Goal: Book appointment/travel/reservation

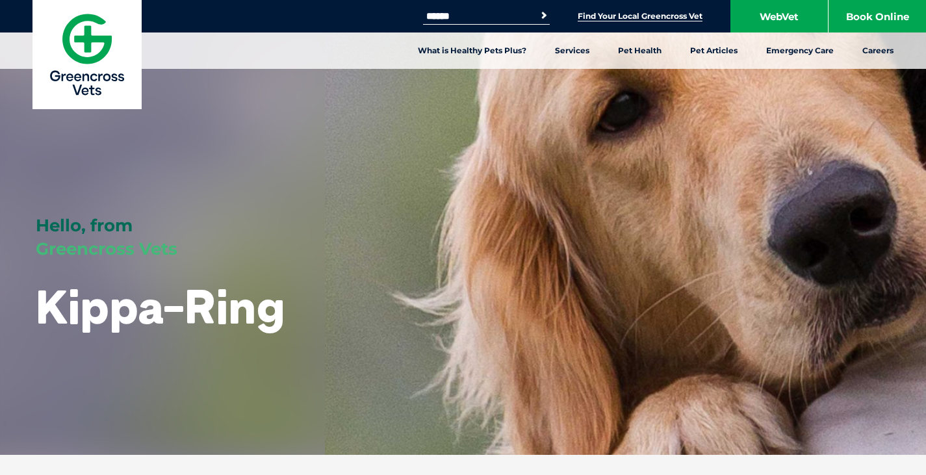
click at [665, 14] on link "Find Your Local Greencross Vet" at bounding box center [639, 16] width 125 height 10
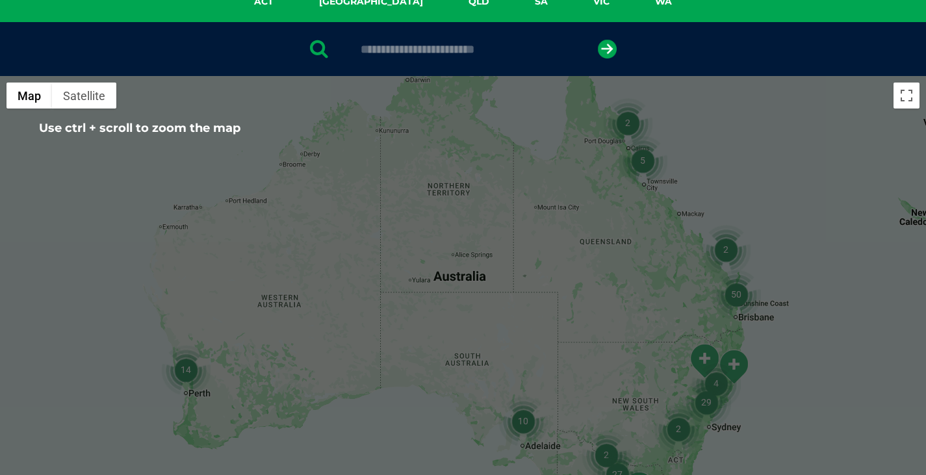
scroll to position [390, 0]
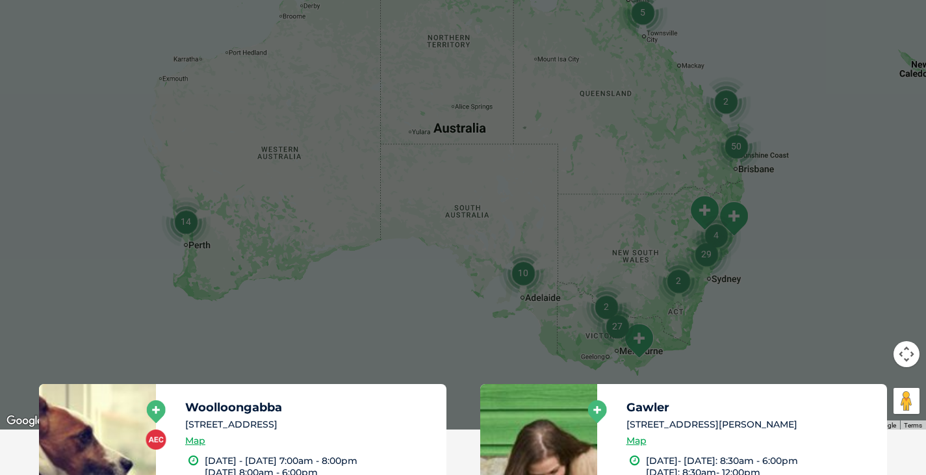
click at [797, 144] on div at bounding box center [463, 178] width 926 height 501
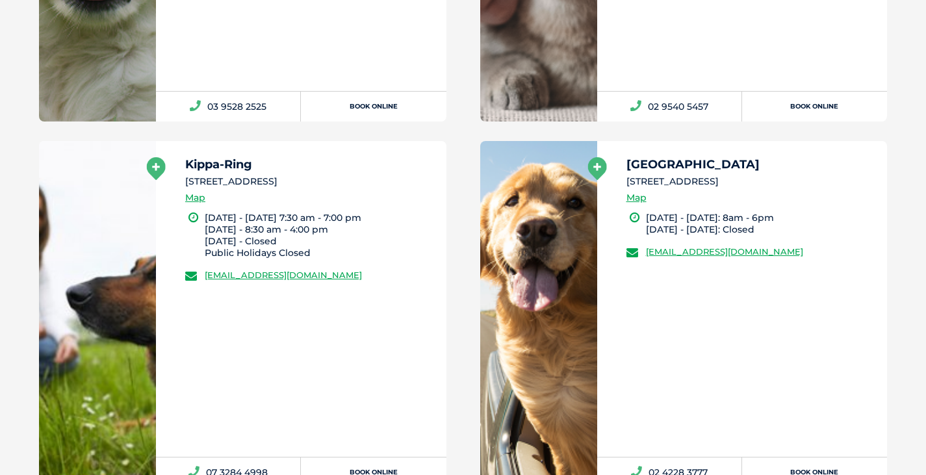
scroll to position [1494, 0]
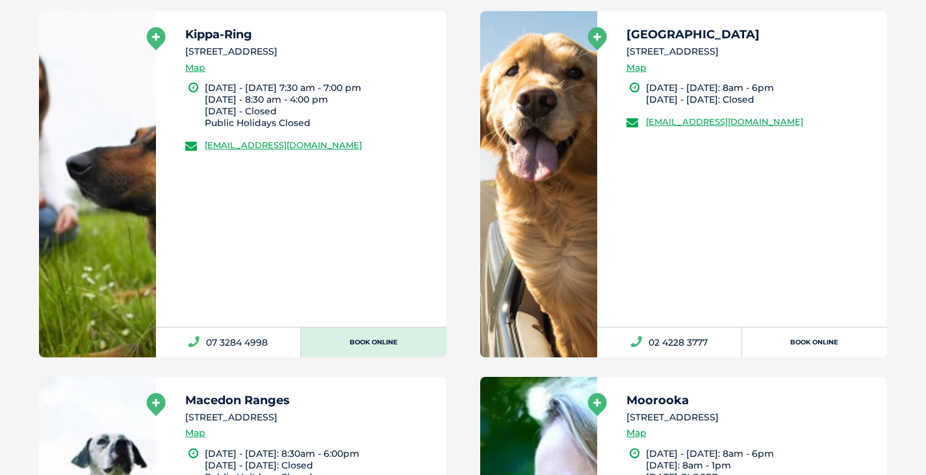
click at [376, 339] on link "Book Online" at bounding box center [373, 342] width 145 height 30
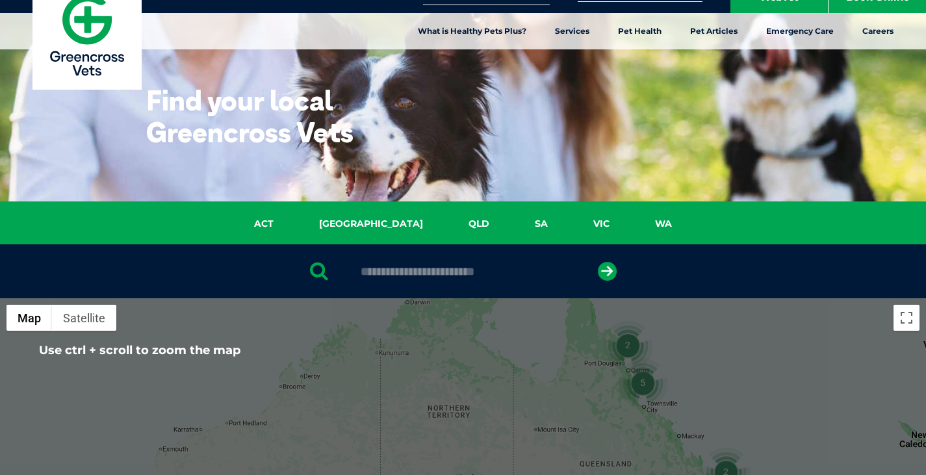
scroll to position [0, 0]
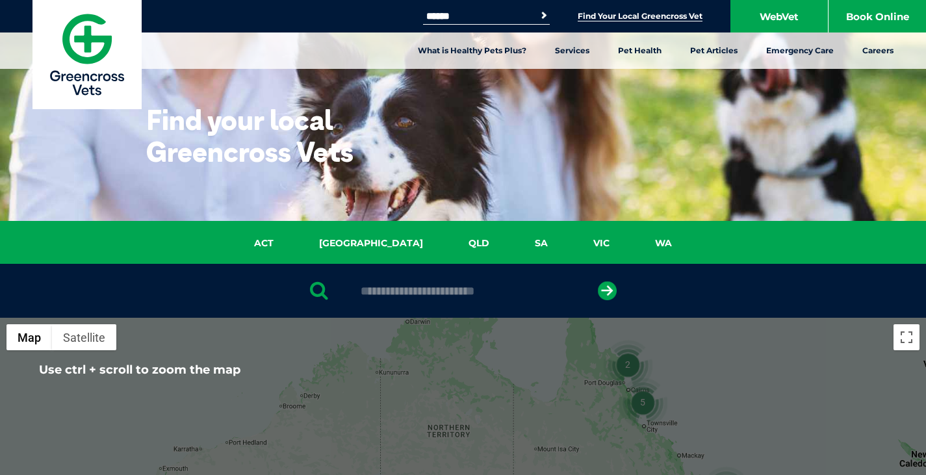
click at [588, 164] on div "Find your local Greencross Vets" at bounding box center [463, 110] width 926 height 221
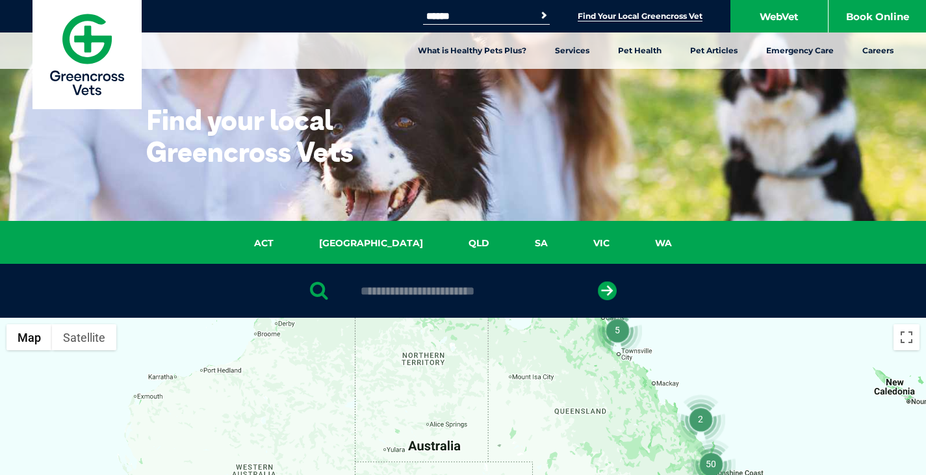
drag, startPoint x: 822, startPoint y: 435, endPoint x: 802, endPoint y: 325, distance: 111.1
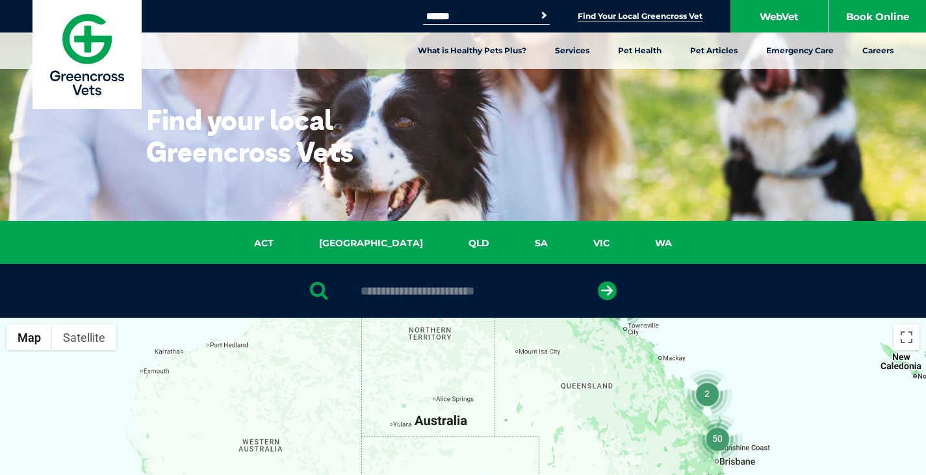
click at [716, 444] on img "50" at bounding box center [716, 438] width 49 height 49
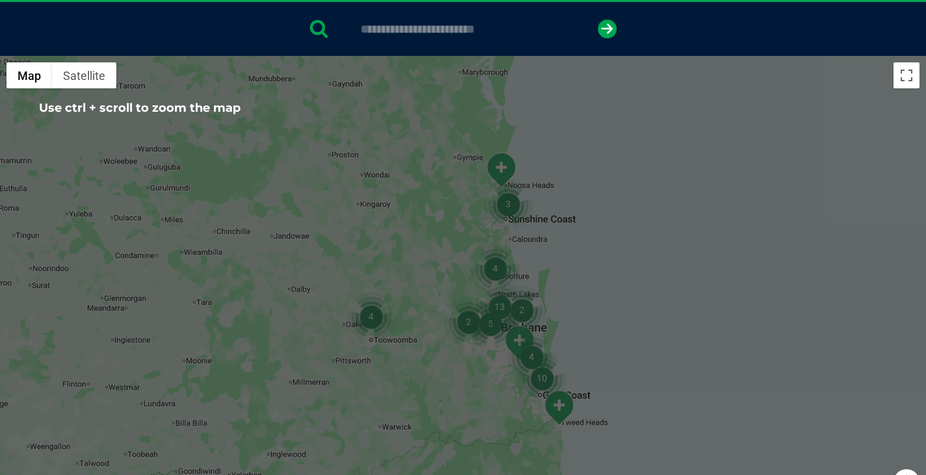
scroll to position [325, 0]
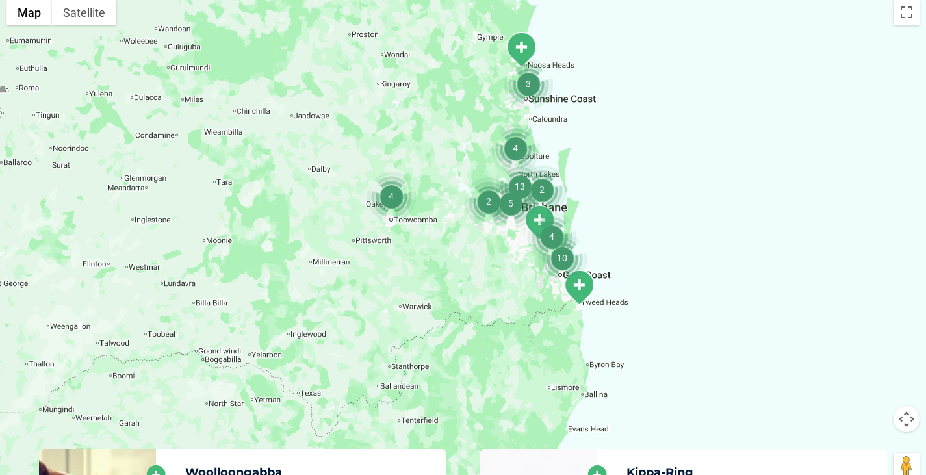
drag, startPoint x: 620, startPoint y: 307, endPoint x: 640, endPoint y: 247, distance: 63.1
click at [640, 247] on div "To navigate, press the arrow keys." at bounding box center [463, 243] width 926 height 501
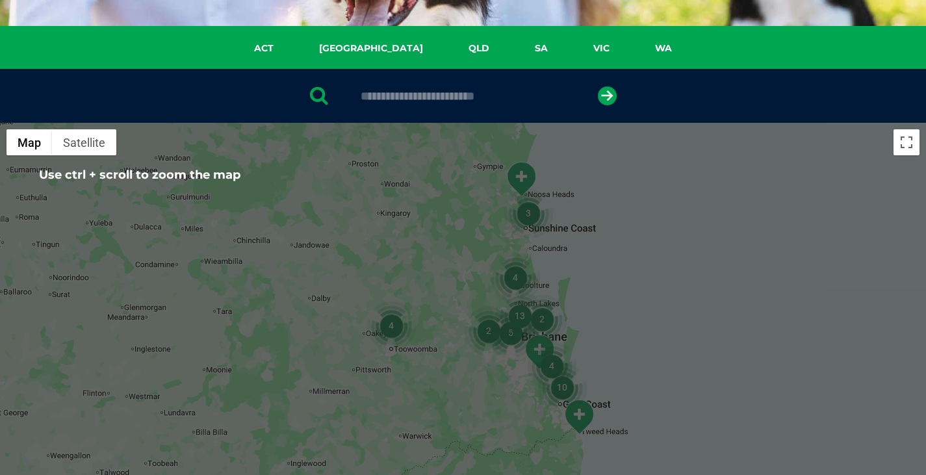
scroll to position [455, 0]
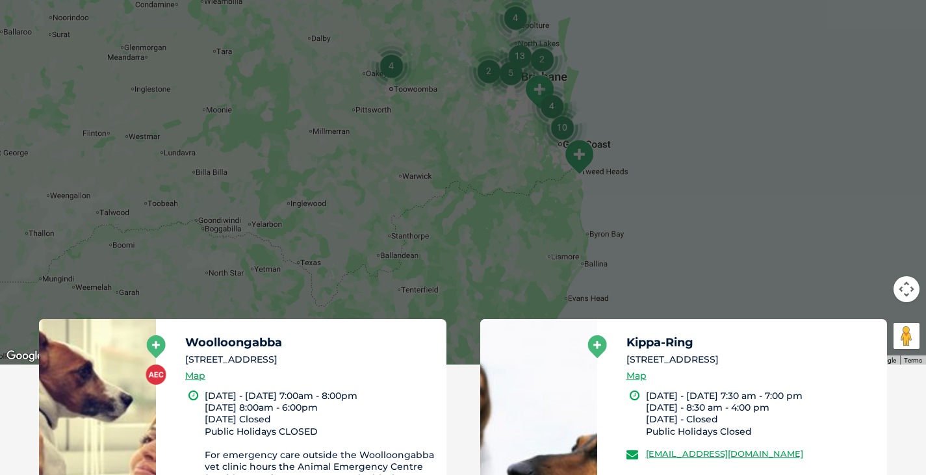
click at [822, 264] on div "To navigate, press the arrow keys." at bounding box center [463, 113] width 926 height 501
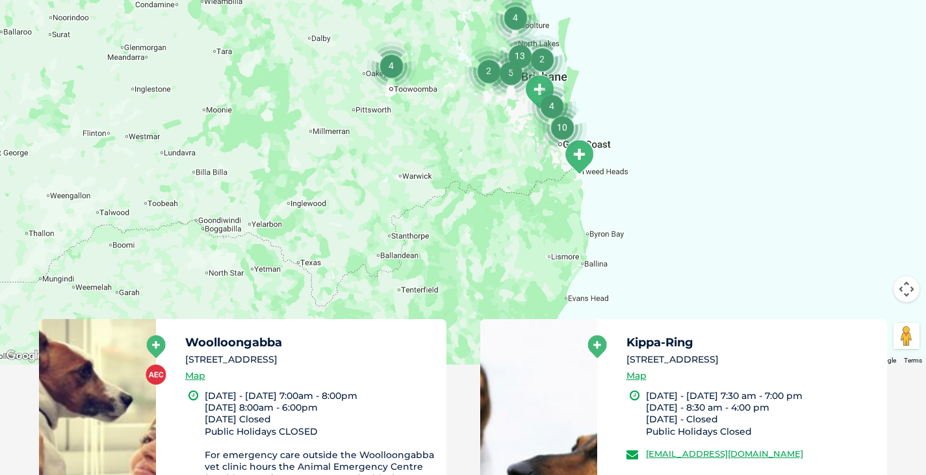
click at [537, 58] on img "13" at bounding box center [519, 55] width 49 height 49
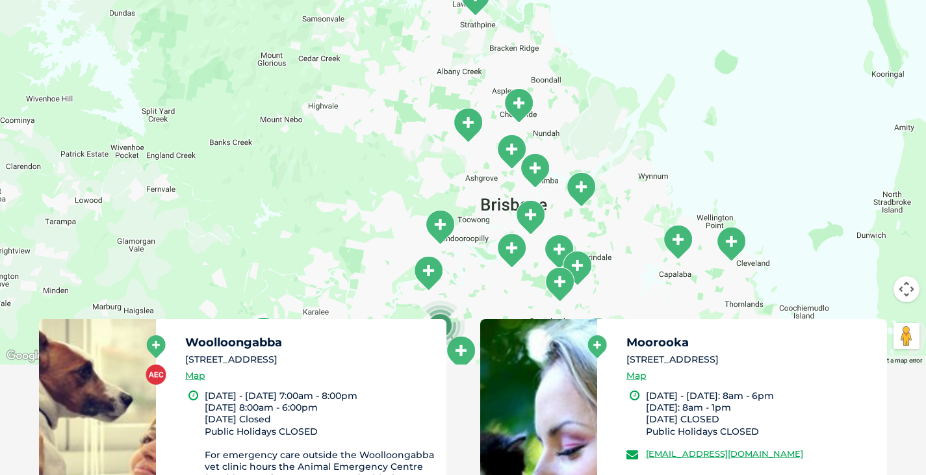
drag, startPoint x: 567, startPoint y: 112, endPoint x: 618, endPoint y: 239, distance: 137.0
click at [618, 239] on div at bounding box center [463, 113] width 926 height 501
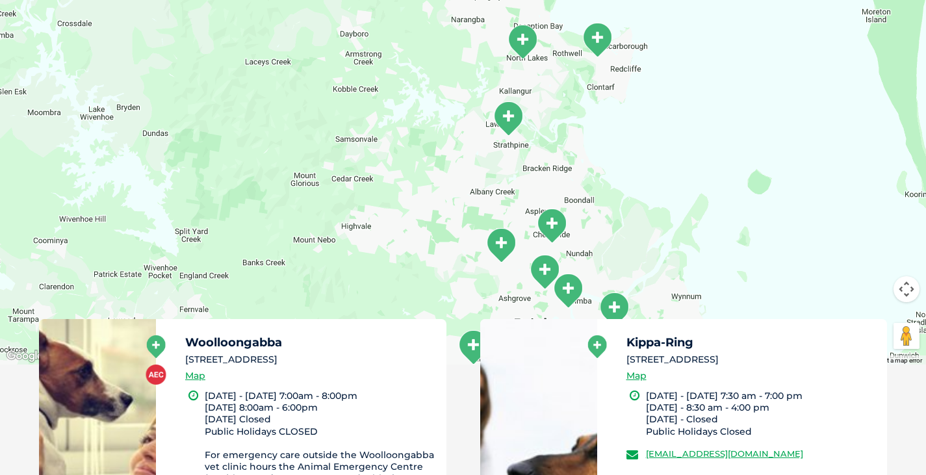
drag, startPoint x: 563, startPoint y: 116, endPoint x: 596, endPoint y: 238, distance: 125.9
click at [596, 238] on div at bounding box center [463, 113] width 926 height 501
drag, startPoint x: 590, startPoint y: 164, endPoint x: 593, endPoint y: 238, distance: 74.8
click at [593, 238] on div at bounding box center [463, 113] width 926 height 501
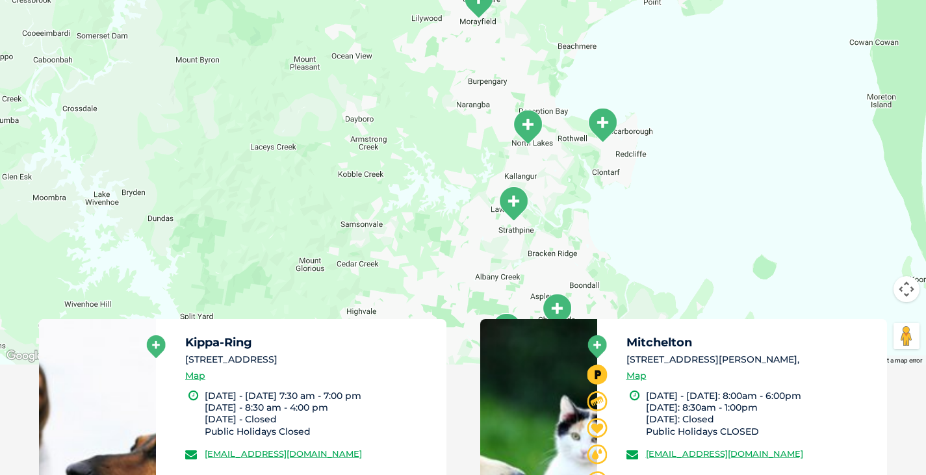
click at [524, 125] on img "North Lakes" at bounding box center [527, 127] width 32 height 36
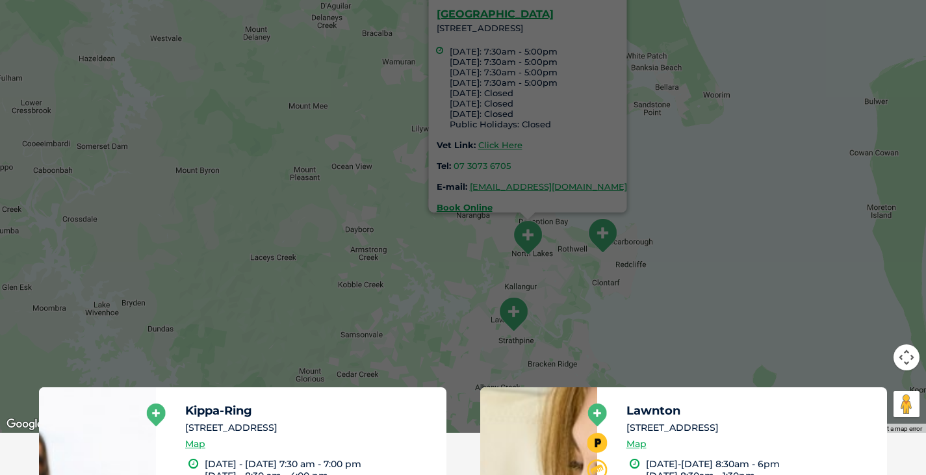
scroll to position [325, 0]
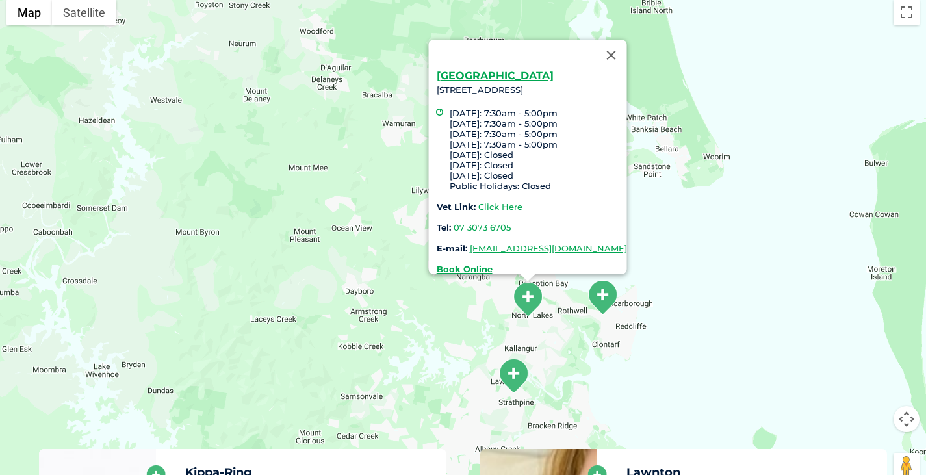
click at [505, 201] on link "Click Here" at bounding box center [499, 206] width 44 height 10
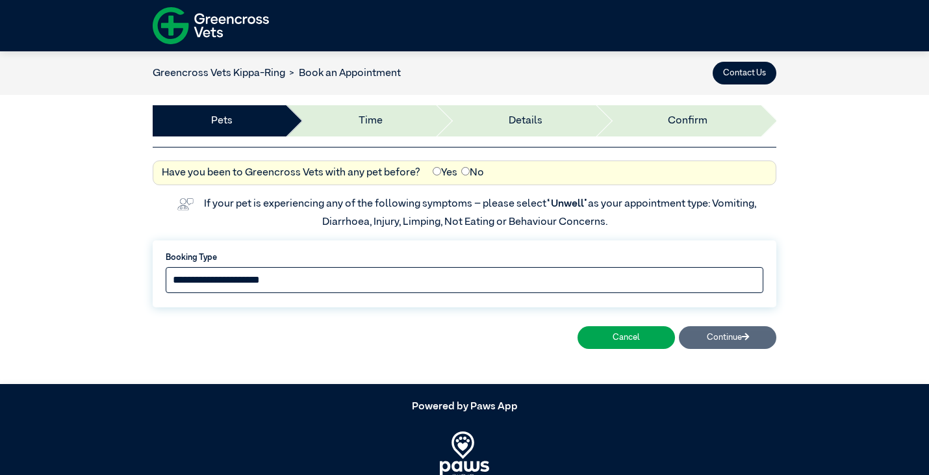
click at [401, 273] on select "**********" at bounding box center [465, 280] width 598 height 26
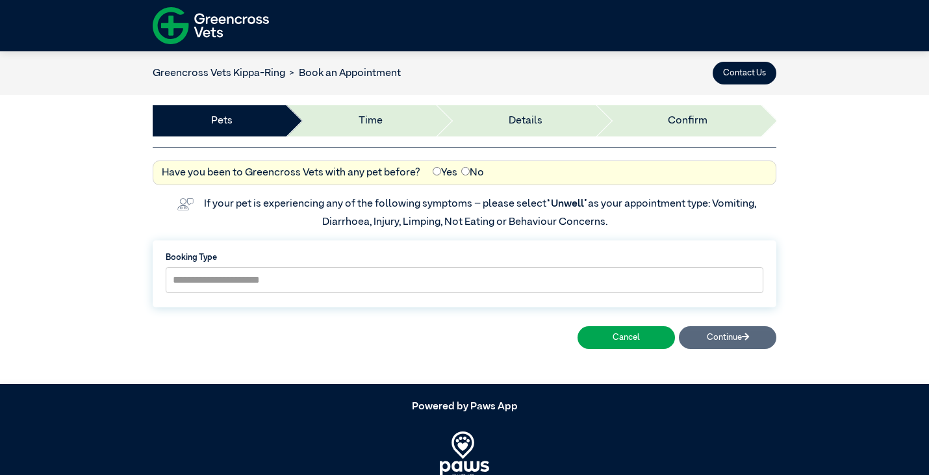
click at [225, 21] on img at bounding box center [211, 25] width 116 height 45
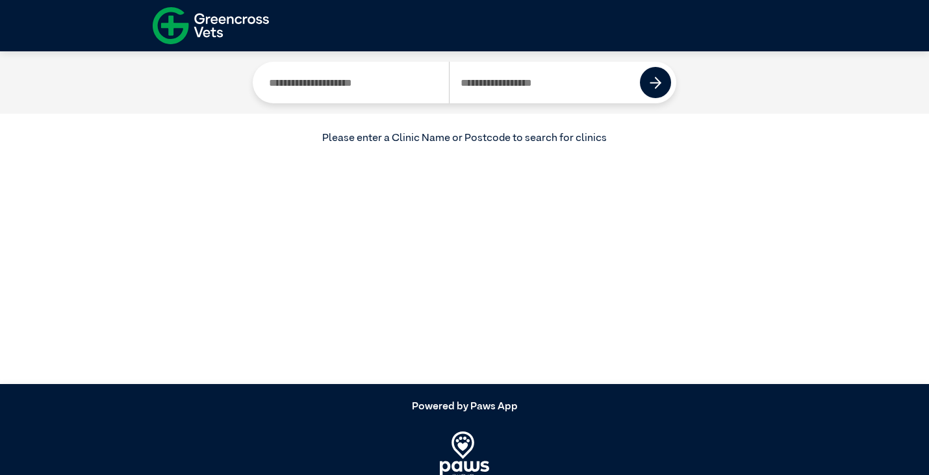
click at [225, 21] on img at bounding box center [211, 25] width 116 height 45
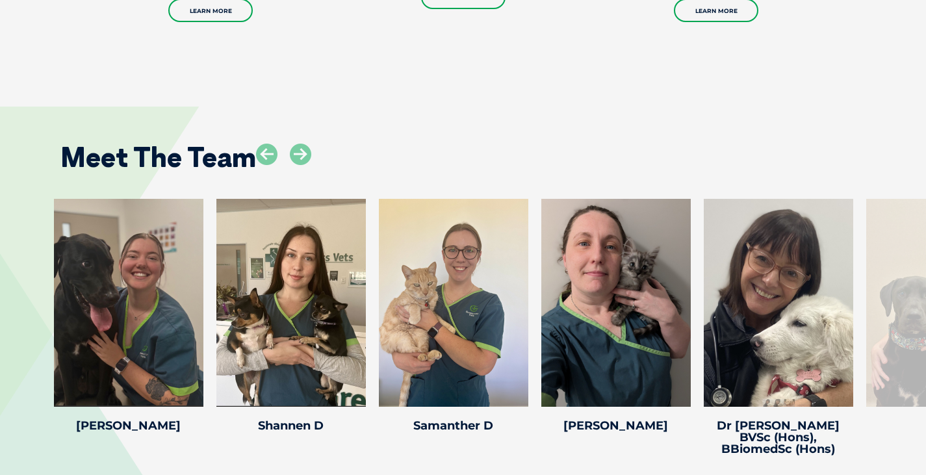
scroll to position [1819, 0]
click at [34, 290] on div "Dr [PERSON_NAME] Dr [PERSON_NAME] Veterinarian Outside of work, [PERSON_NAME] e…" at bounding box center [463, 329] width 926 height 262
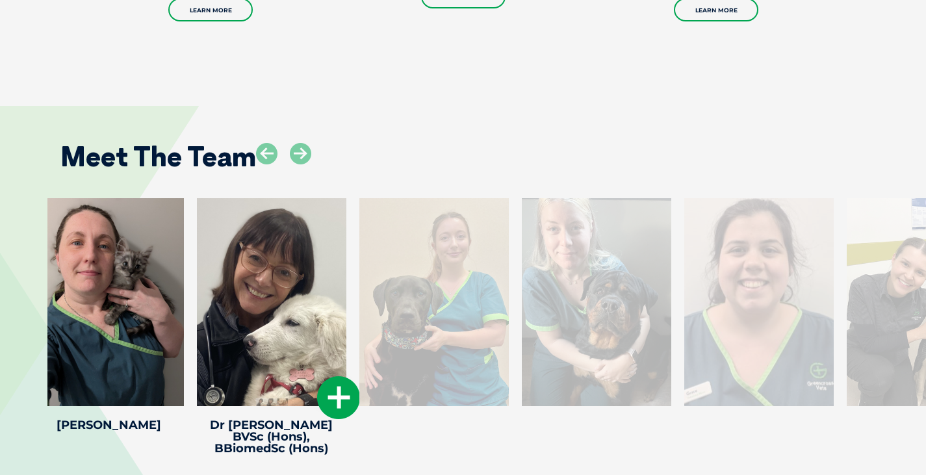
drag, startPoint x: 746, startPoint y: 300, endPoint x: 239, endPoint y: 303, distance: 506.7
click at [239, 303] on div at bounding box center [271, 302] width 149 height 208
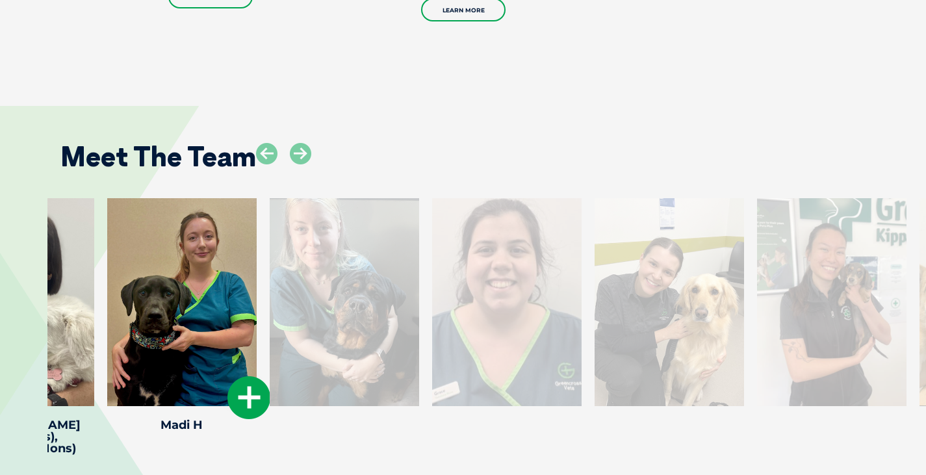
drag, startPoint x: 753, startPoint y: 304, endPoint x: 157, endPoint y: 311, distance: 596.4
click at [157, 311] on div at bounding box center [181, 302] width 149 height 208
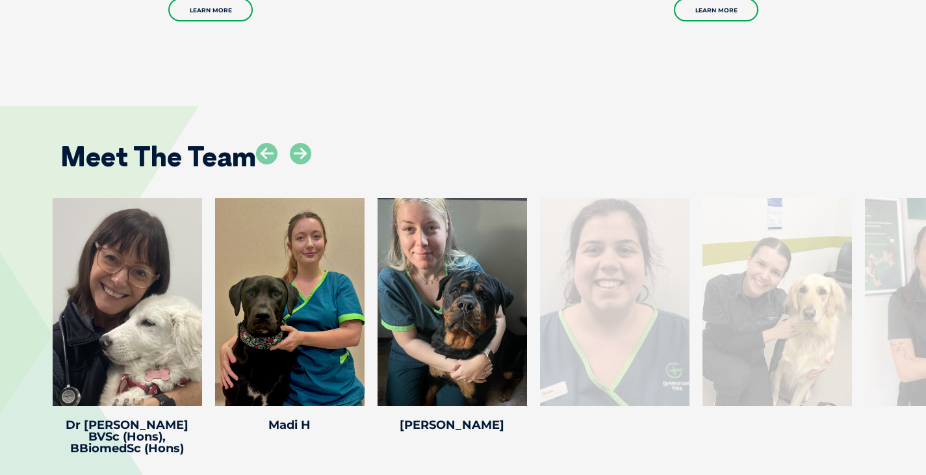
drag, startPoint x: 487, startPoint y: 292, endPoint x: 0, endPoint y: 298, distance: 487.2
click at [1, 294] on div "Dr Rowena S Dr Rowena S Veterinarian Outside of work, Rowena enjoys cooking, ga…" at bounding box center [463, 329] width 926 height 262
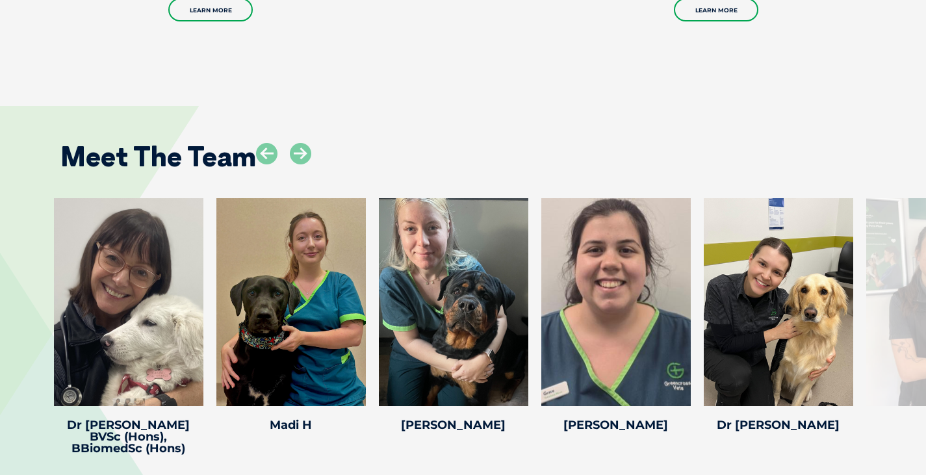
drag, startPoint x: 701, startPoint y: 288, endPoint x: 0, endPoint y: 285, distance: 700.9
click at [0, 285] on div "Dr Rowena S Dr Rowena S Veterinarian Outside of work, Rowena enjoys cooking, ga…" at bounding box center [463, 329] width 926 height 262
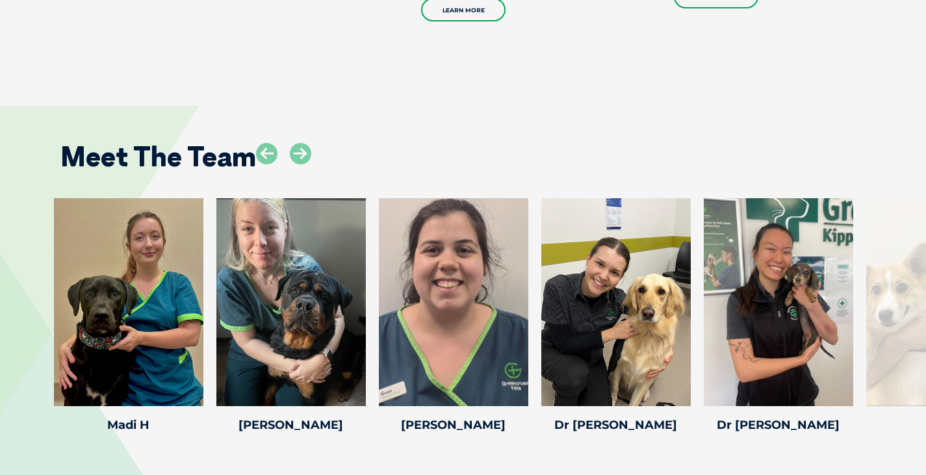
drag, startPoint x: 829, startPoint y: 289, endPoint x: 15, endPoint y: 307, distance: 814.1
click at [15, 307] on div "Dr Rowena S Dr Rowena S Veterinarian Outside of work, Rowena enjoys cooking, ga…" at bounding box center [463, 329] width 926 height 262
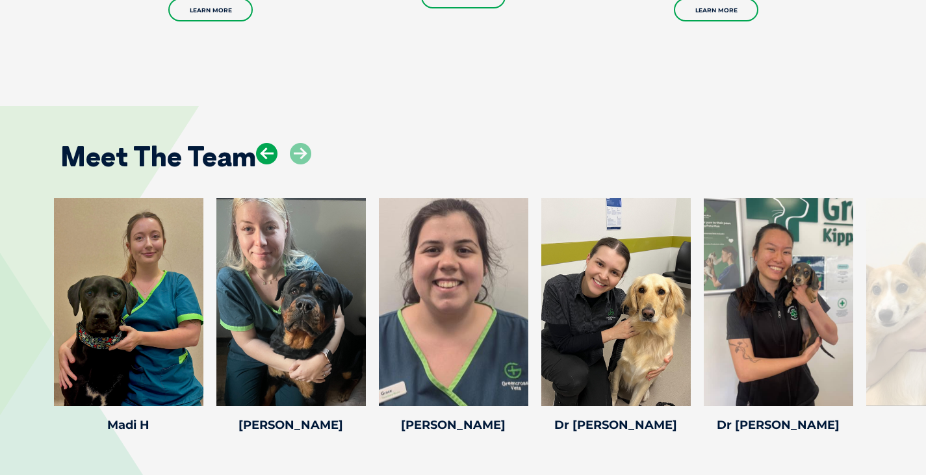
click at [268, 155] on icon at bounding box center [266, 153] width 21 height 21
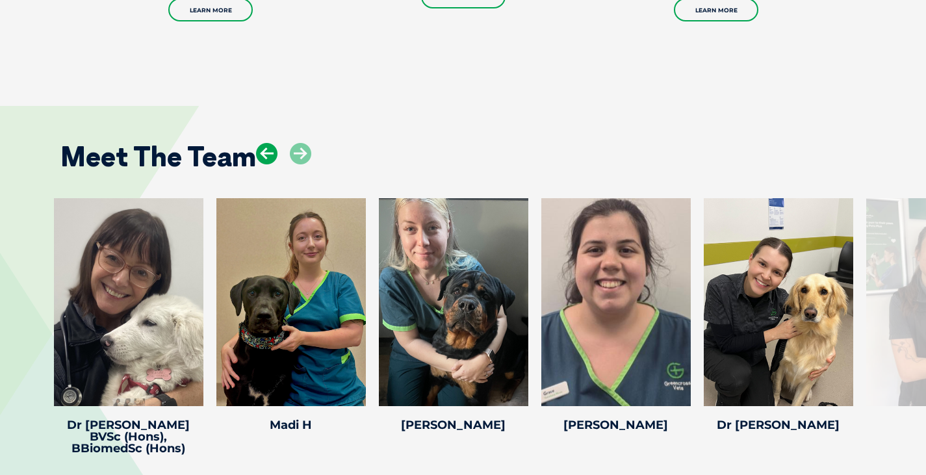
click at [268, 155] on icon at bounding box center [266, 153] width 21 height 21
click at [300, 151] on icon at bounding box center [300, 153] width 21 height 21
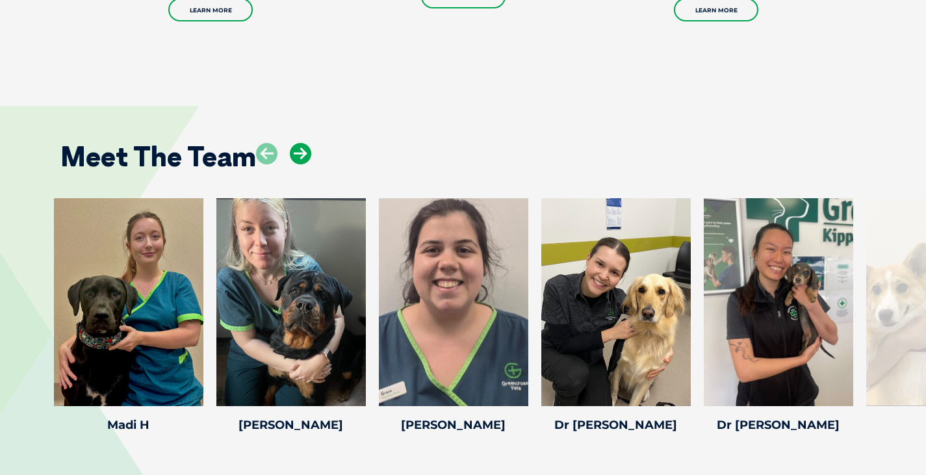
click at [300, 151] on icon at bounding box center [300, 153] width 21 height 21
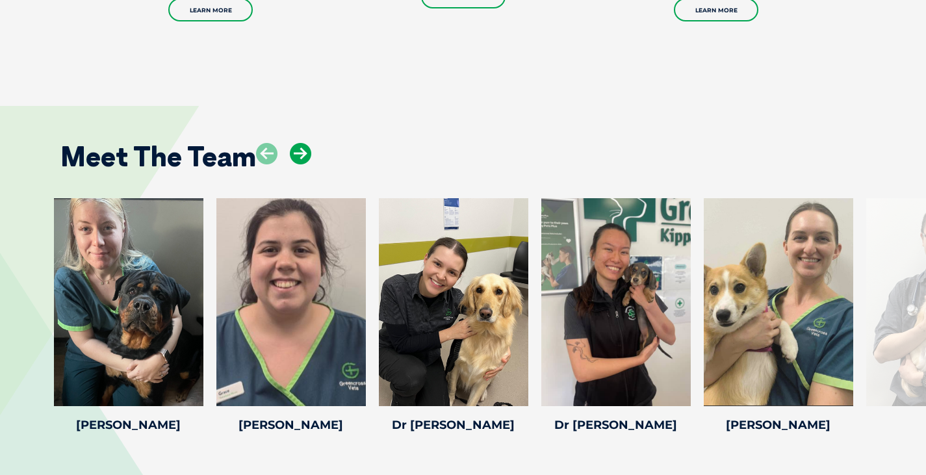
click at [300, 151] on icon at bounding box center [300, 153] width 21 height 21
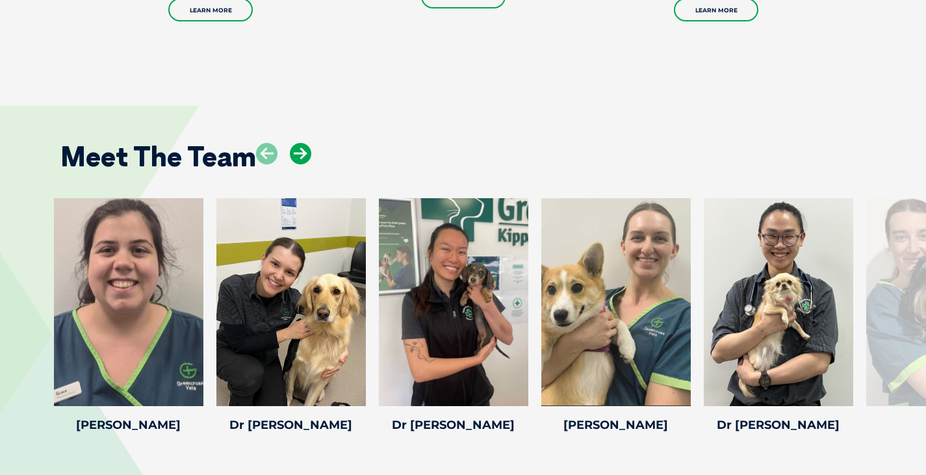
click at [300, 151] on icon at bounding box center [300, 153] width 21 height 21
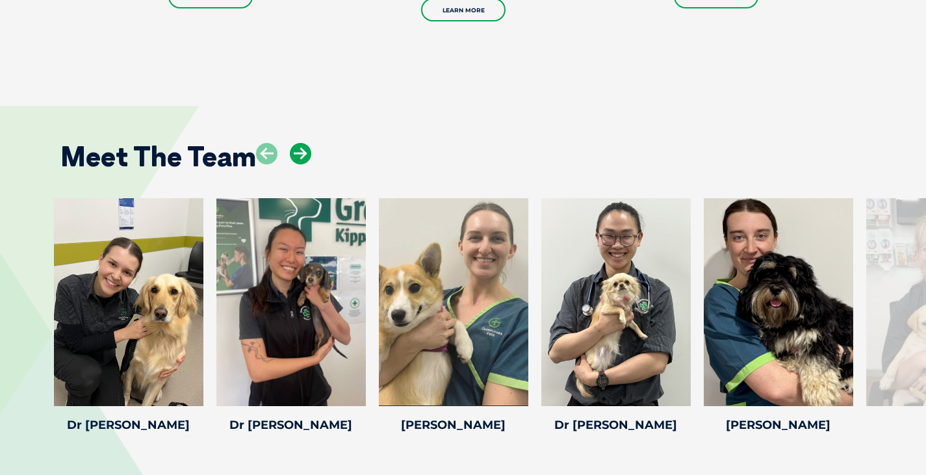
click at [300, 151] on icon at bounding box center [300, 153] width 21 height 21
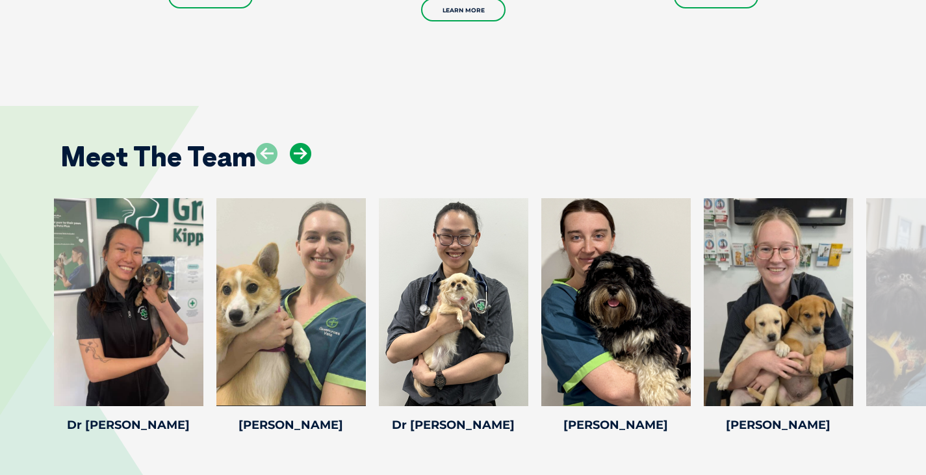
click at [300, 151] on icon at bounding box center [300, 153] width 21 height 21
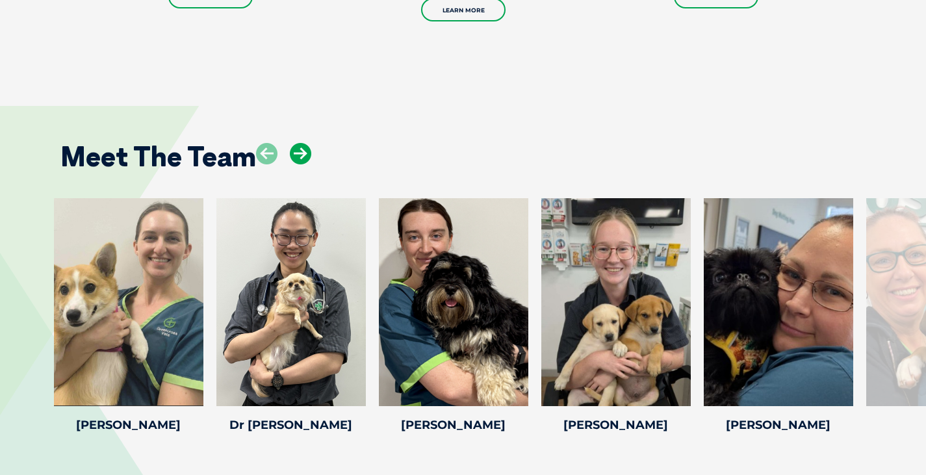
click at [300, 151] on icon at bounding box center [300, 153] width 21 height 21
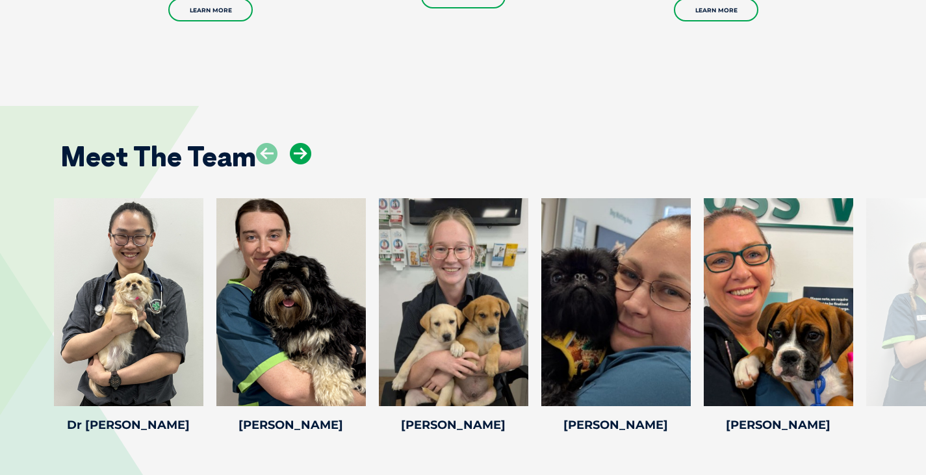
click at [300, 151] on icon at bounding box center [300, 153] width 21 height 21
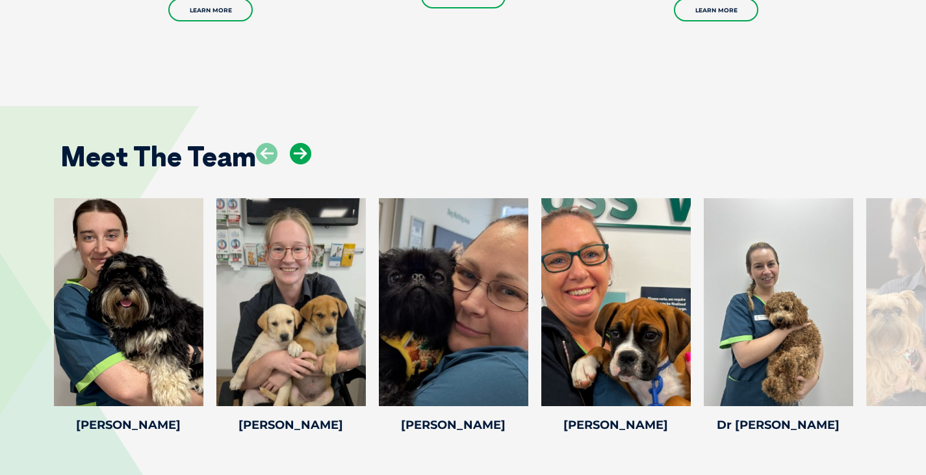
click at [300, 151] on icon at bounding box center [300, 153] width 21 height 21
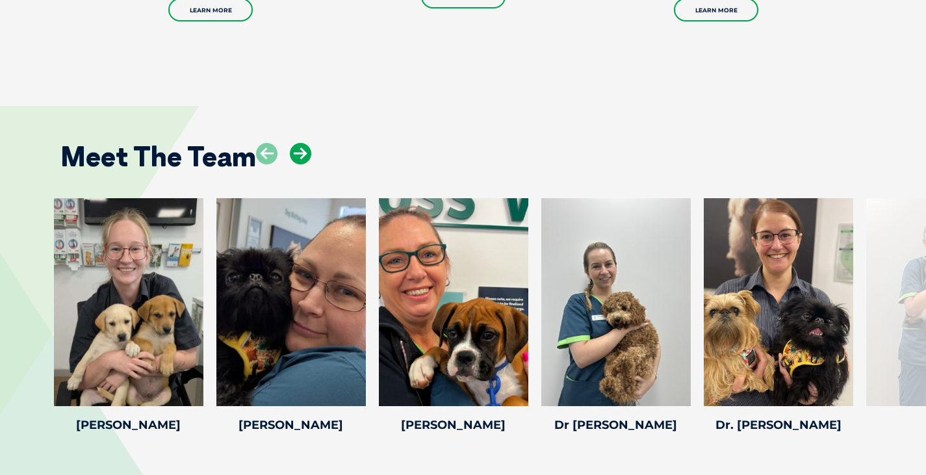
click at [300, 151] on icon at bounding box center [300, 153] width 21 height 21
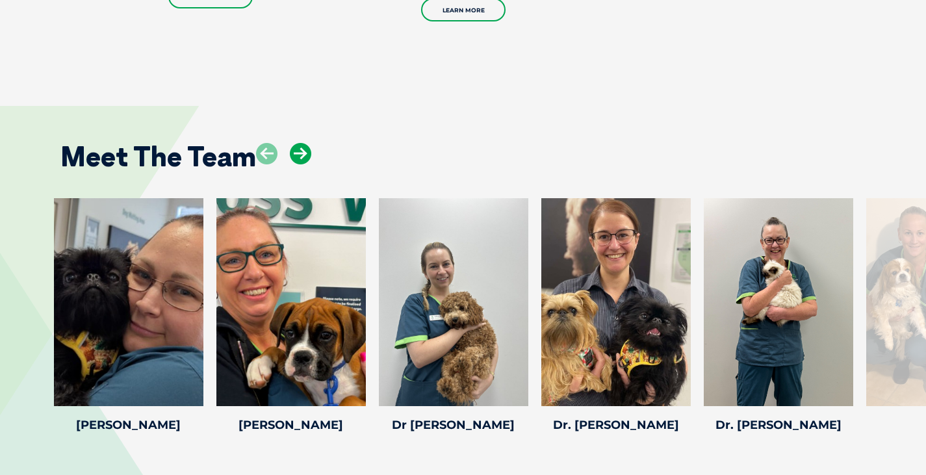
click at [300, 151] on icon at bounding box center [300, 153] width 21 height 21
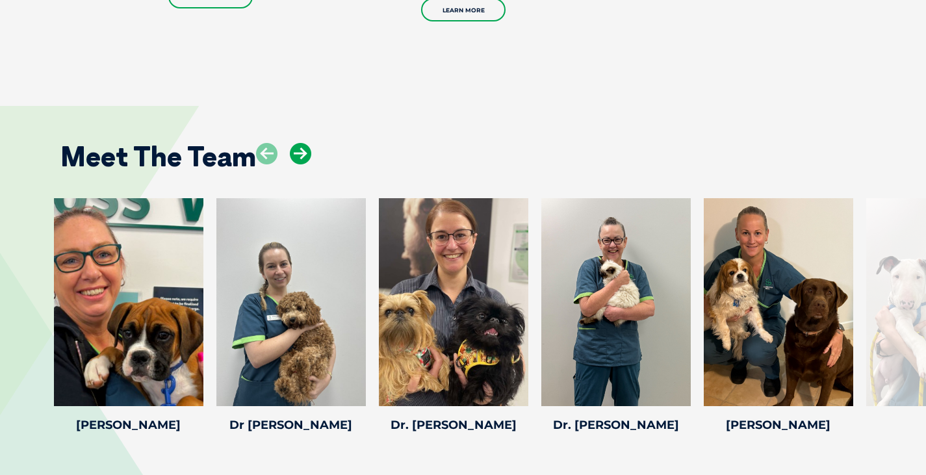
click at [300, 151] on icon at bounding box center [300, 153] width 21 height 21
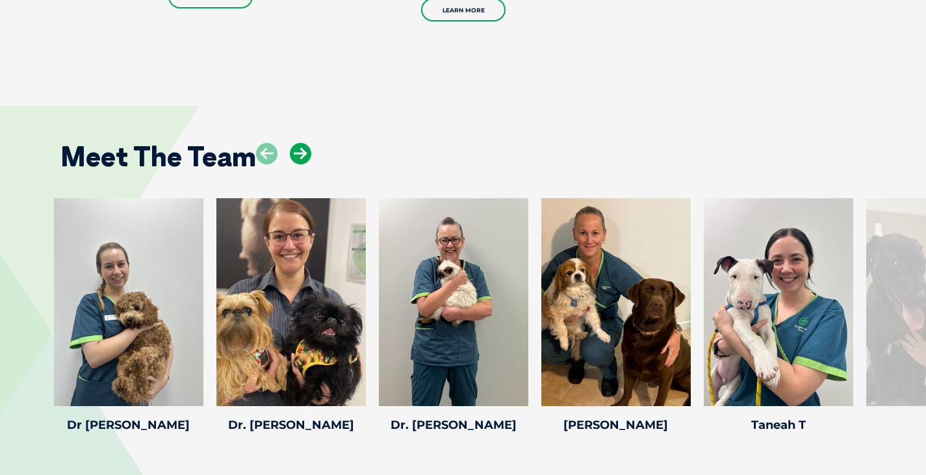
click at [300, 151] on icon at bounding box center [300, 153] width 21 height 21
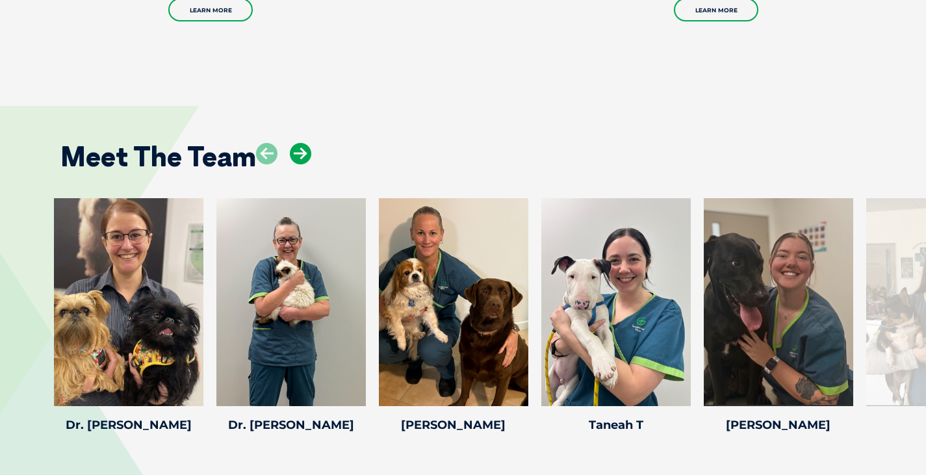
click at [300, 151] on icon at bounding box center [300, 153] width 21 height 21
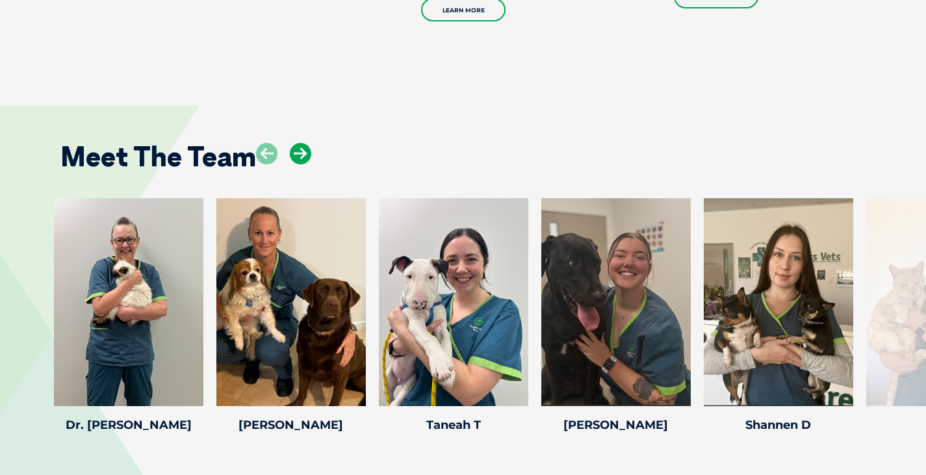
click at [300, 151] on icon at bounding box center [300, 153] width 21 height 21
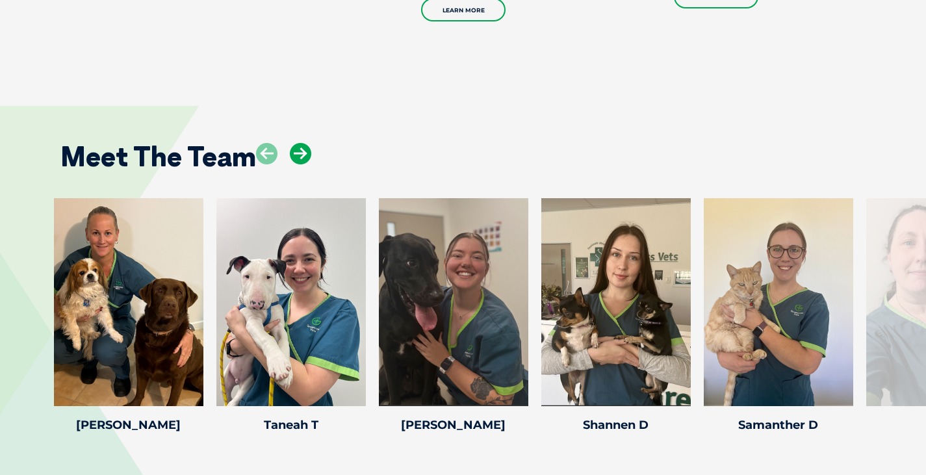
click at [300, 151] on icon at bounding box center [300, 153] width 21 height 21
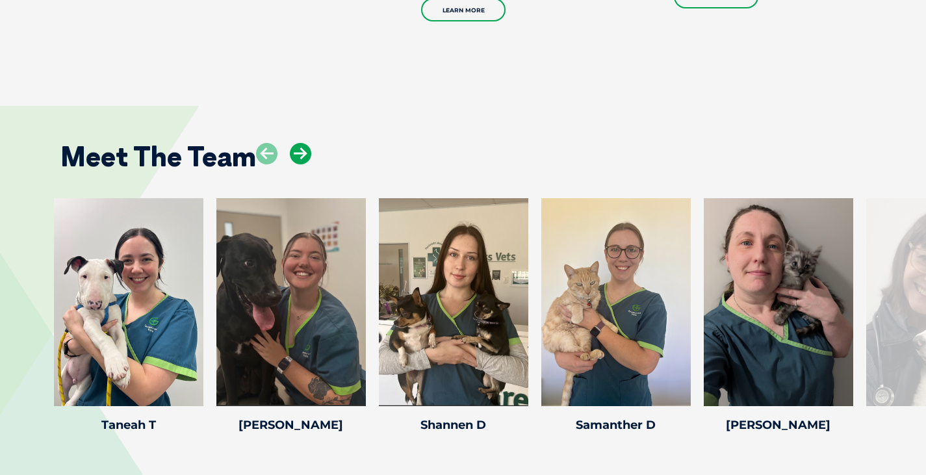
click at [300, 151] on icon at bounding box center [300, 153] width 21 height 21
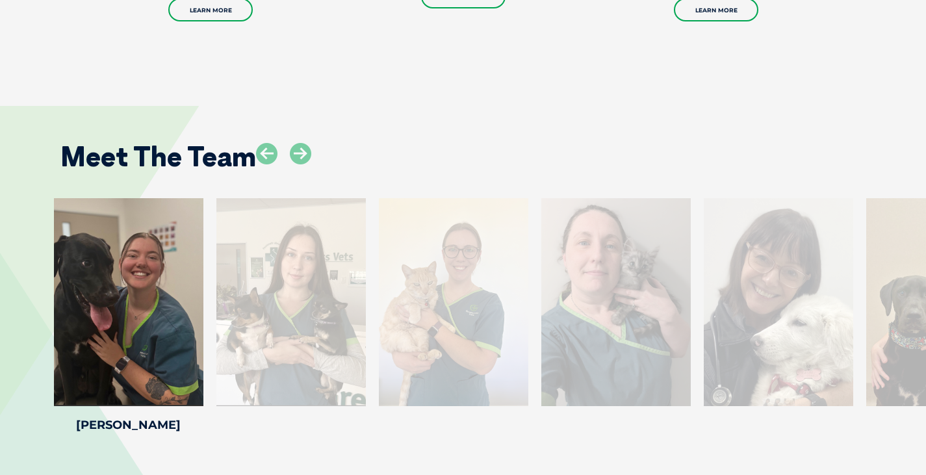
click at [276, 243] on div at bounding box center [290, 302] width 149 height 208
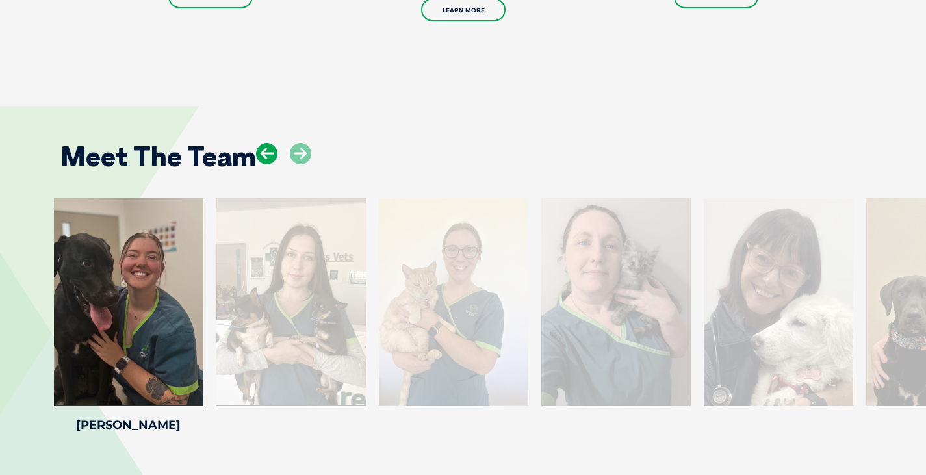
click at [260, 153] on icon at bounding box center [266, 153] width 21 height 21
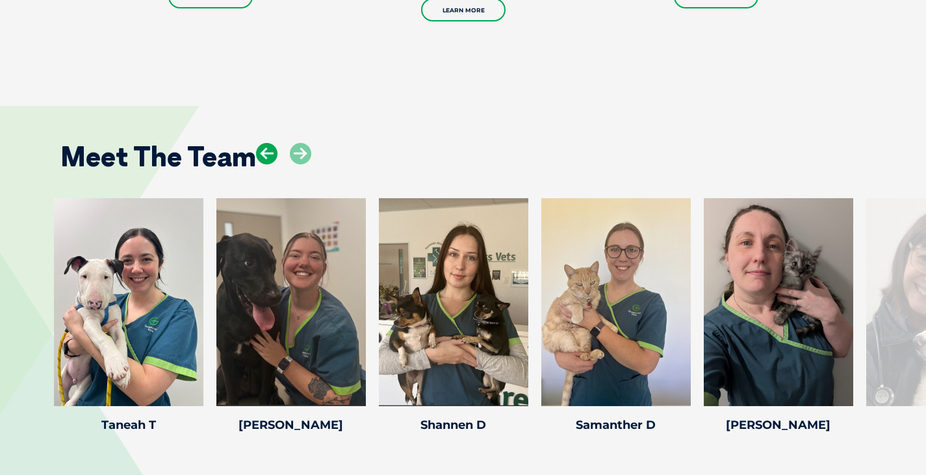
click at [260, 153] on icon at bounding box center [266, 153] width 21 height 21
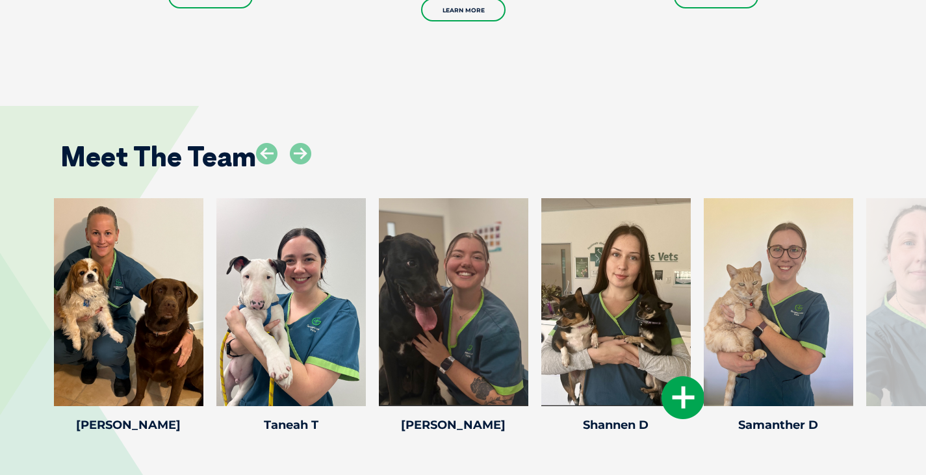
click at [609, 275] on div at bounding box center [615, 302] width 149 height 208
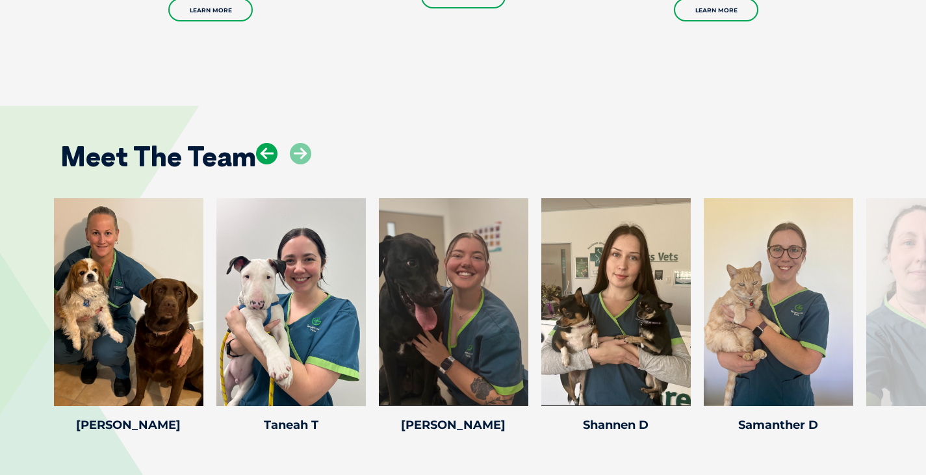
click at [262, 153] on icon at bounding box center [266, 153] width 21 height 21
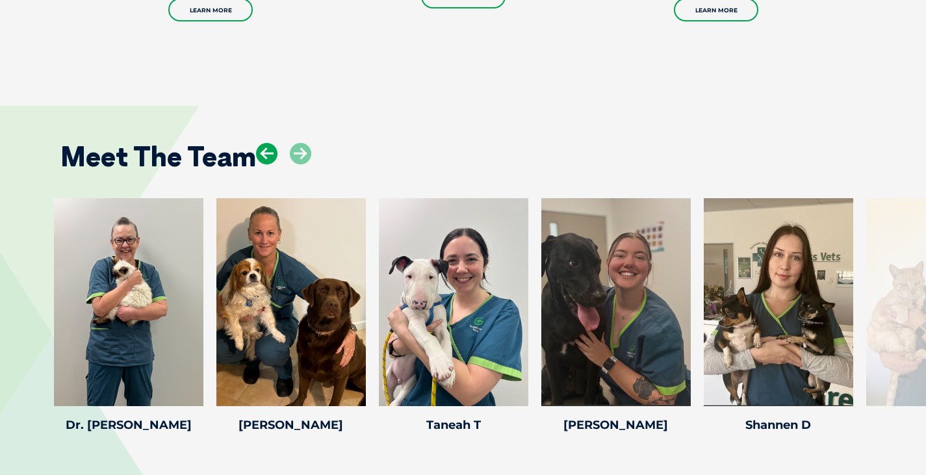
click at [262, 153] on icon at bounding box center [266, 153] width 21 height 21
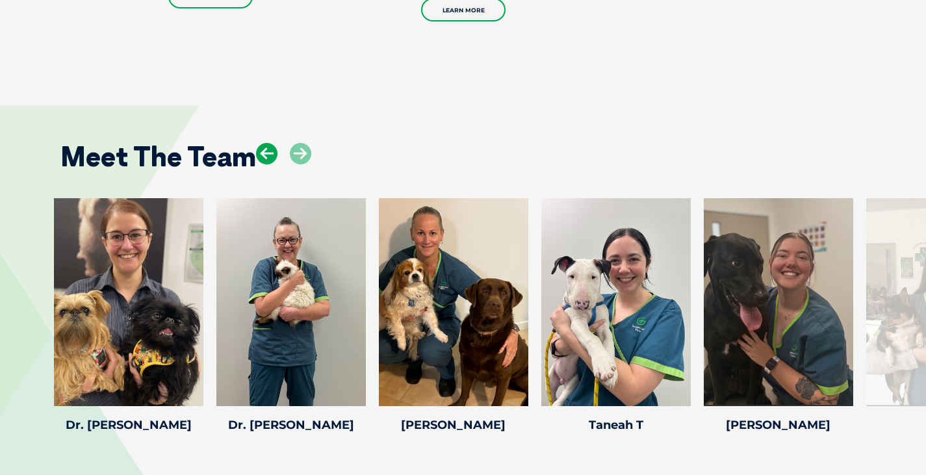
click at [262, 153] on icon at bounding box center [266, 153] width 21 height 21
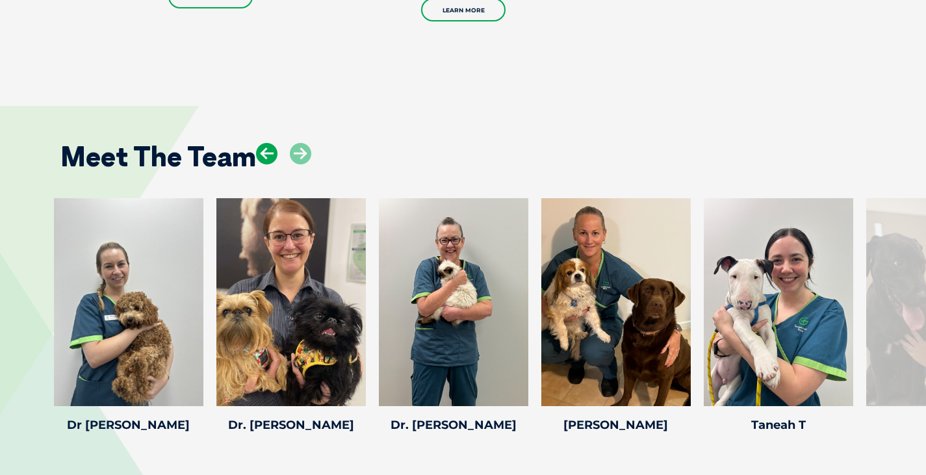
click at [262, 153] on icon at bounding box center [266, 153] width 21 height 21
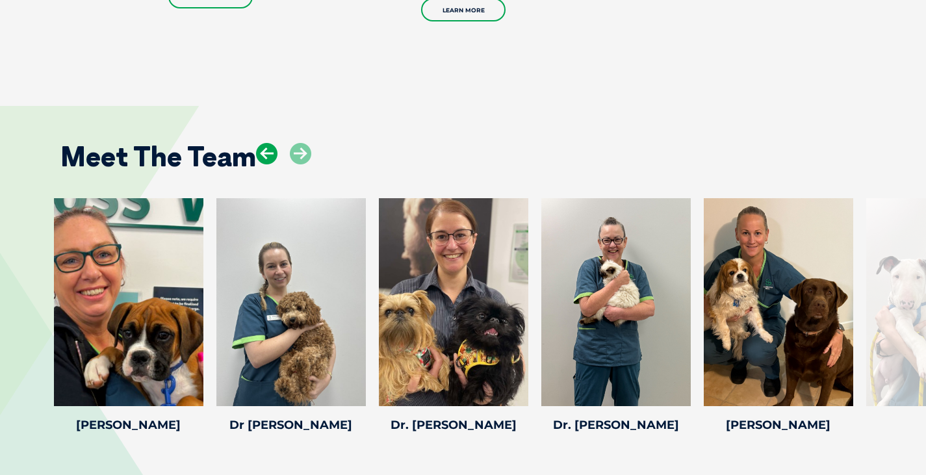
click at [262, 153] on icon at bounding box center [266, 153] width 21 height 21
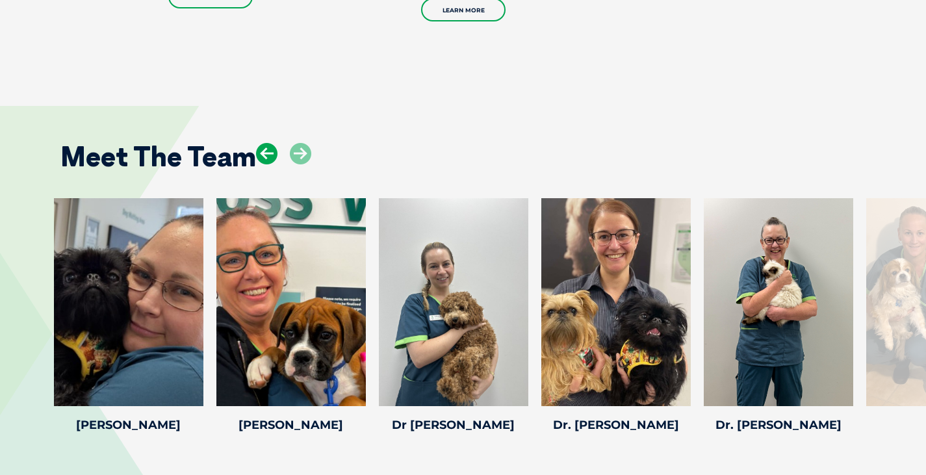
click at [262, 153] on icon at bounding box center [266, 153] width 21 height 21
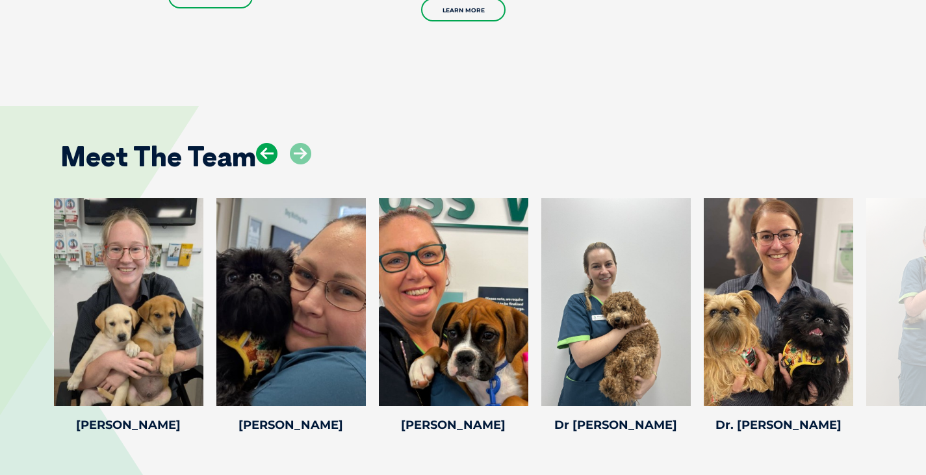
click at [262, 153] on icon at bounding box center [266, 153] width 21 height 21
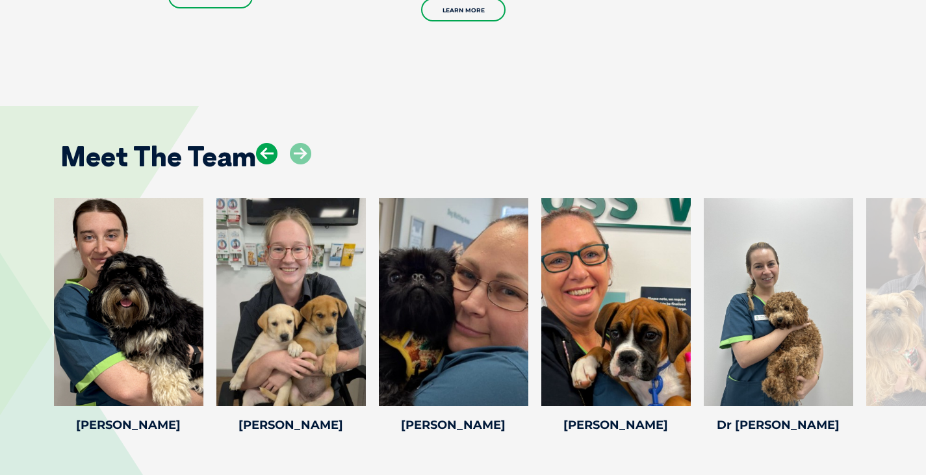
click at [262, 153] on icon at bounding box center [266, 153] width 21 height 21
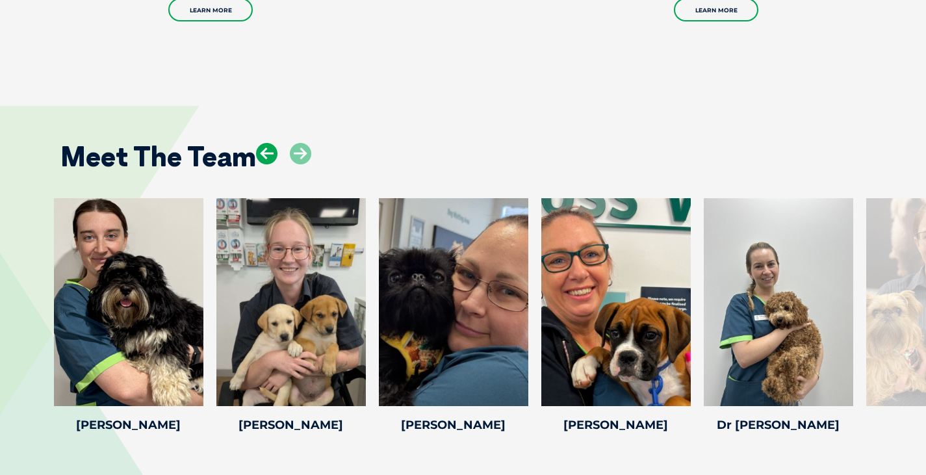
click at [262, 153] on icon at bounding box center [266, 153] width 21 height 21
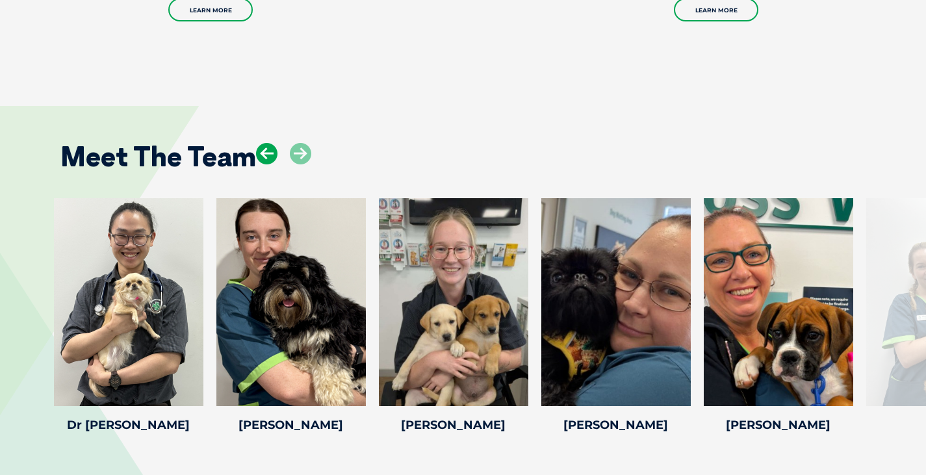
click at [262, 153] on icon at bounding box center [266, 153] width 21 height 21
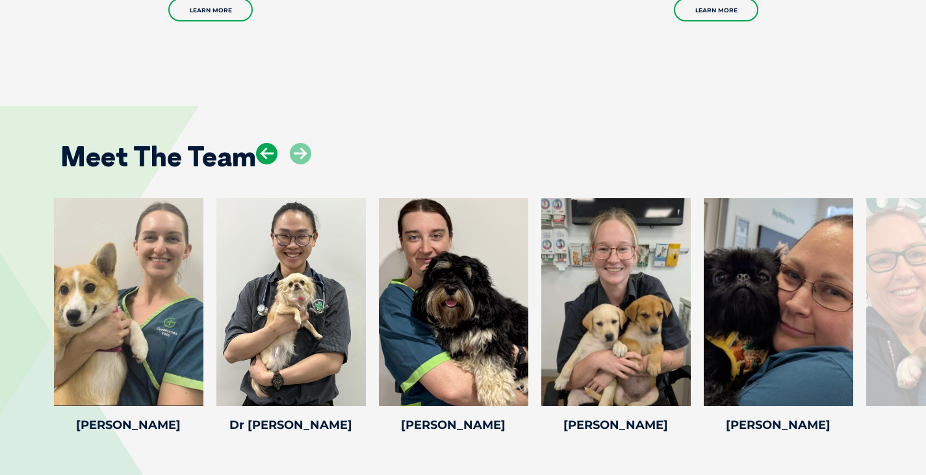
click at [262, 153] on icon at bounding box center [266, 153] width 21 height 21
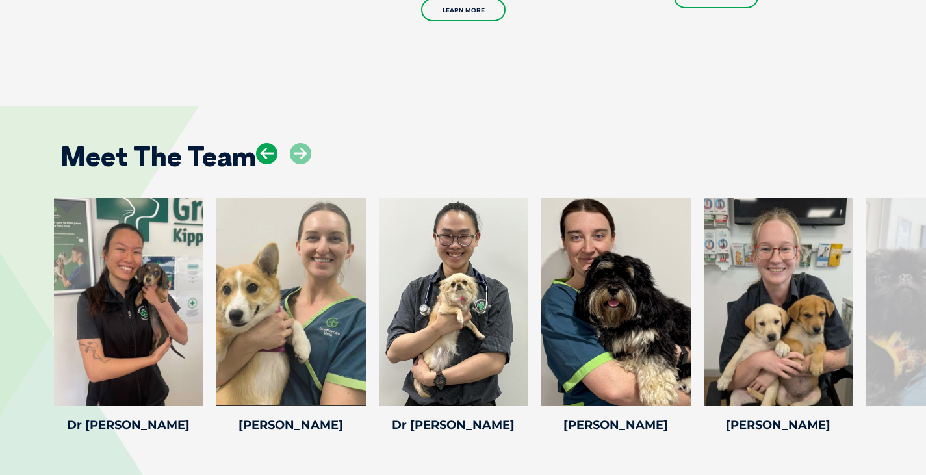
click at [262, 153] on icon at bounding box center [266, 153] width 21 height 21
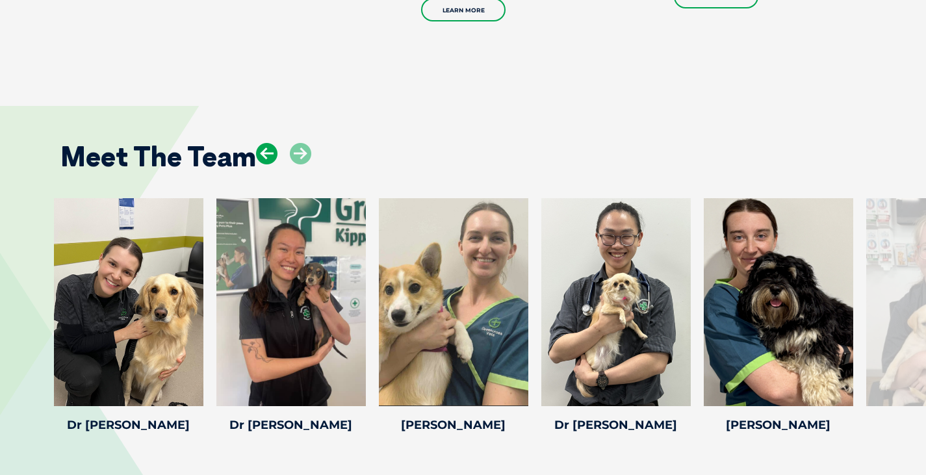
click at [262, 153] on icon at bounding box center [266, 153] width 21 height 21
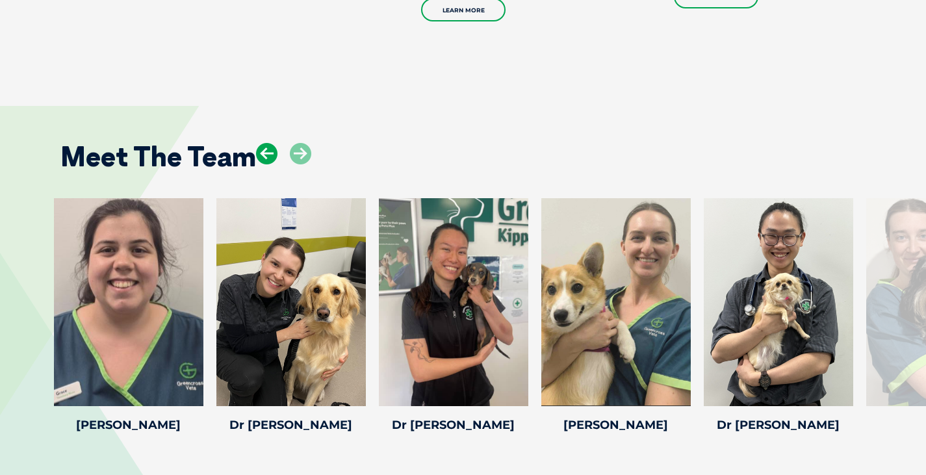
click at [262, 153] on icon at bounding box center [266, 153] width 21 height 21
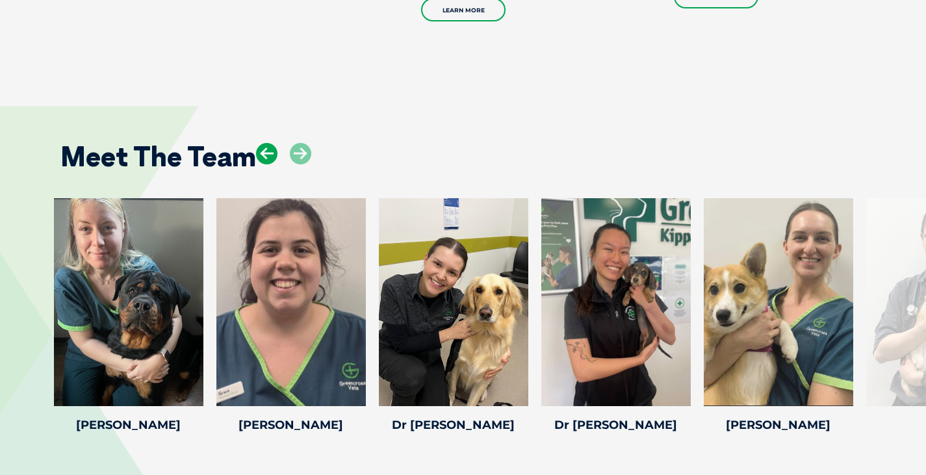
click at [262, 153] on icon at bounding box center [266, 153] width 21 height 21
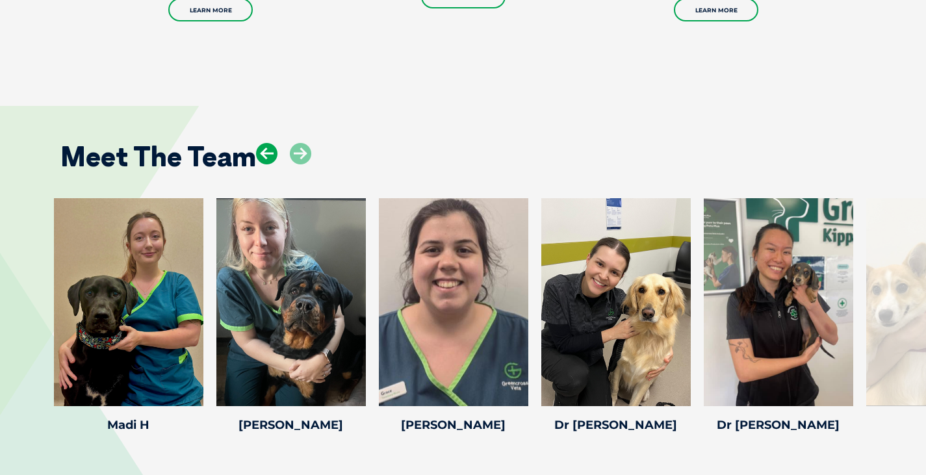
click at [262, 153] on icon at bounding box center [266, 153] width 21 height 21
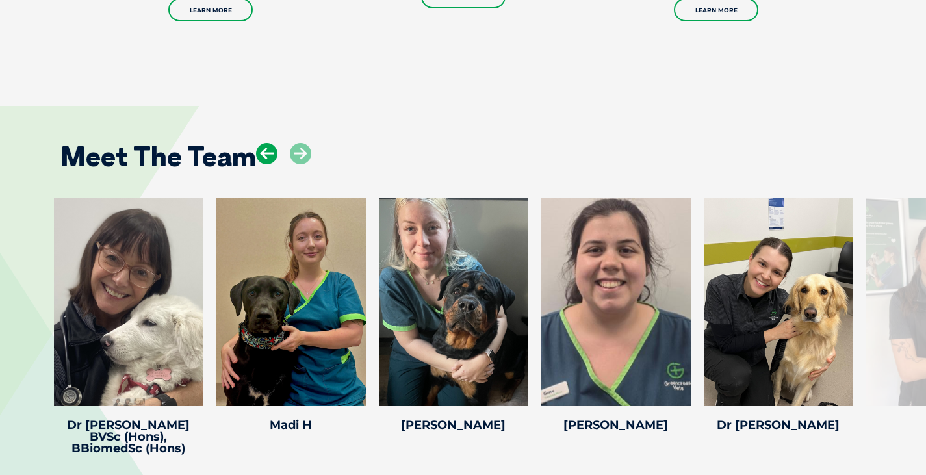
click at [262, 153] on icon at bounding box center [266, 153] width 21 height 21
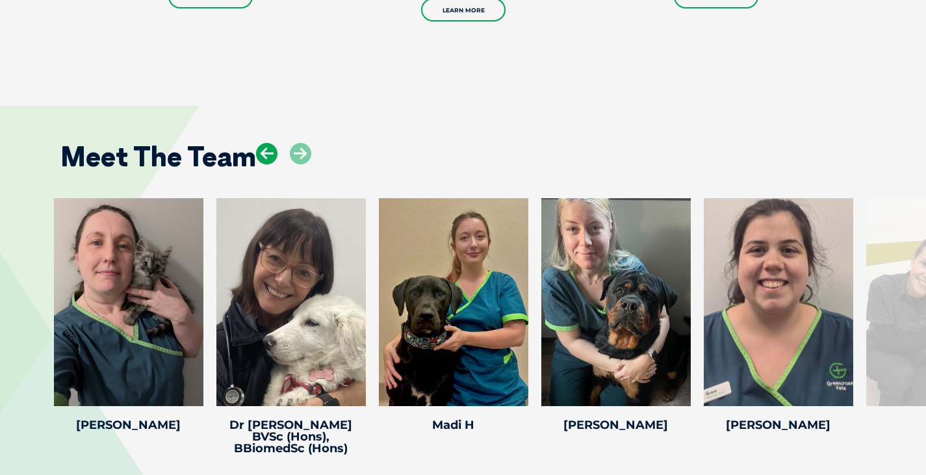
click at [262, 153] on icon at bounding box center [266, 153] width 21 height 21
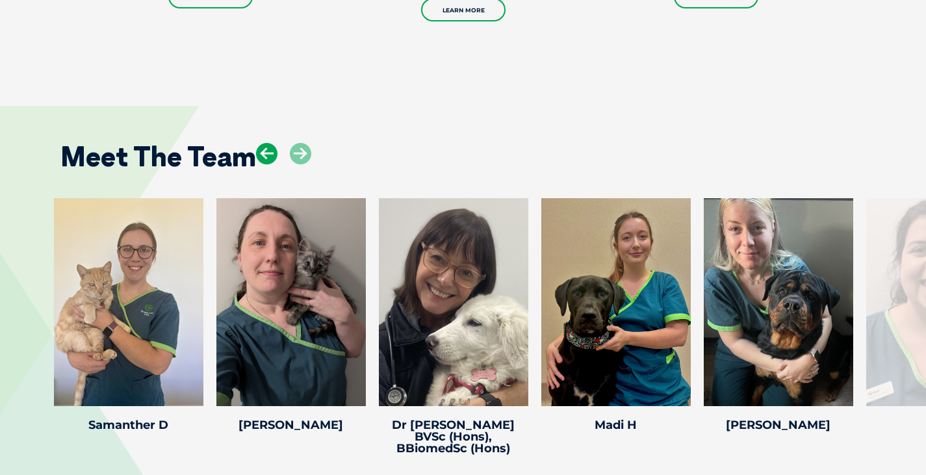
click at [262, 153] on icon at bounding box center [266, 153] width 21 height 21
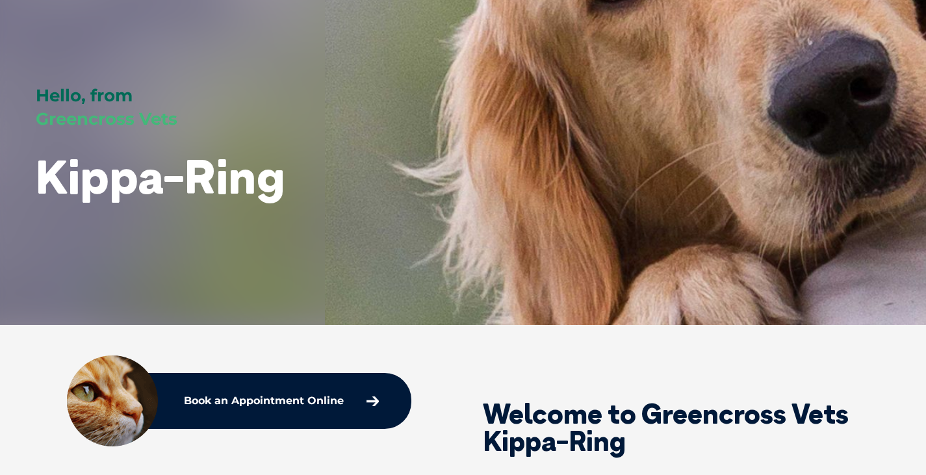
scroll to position [0, 0]
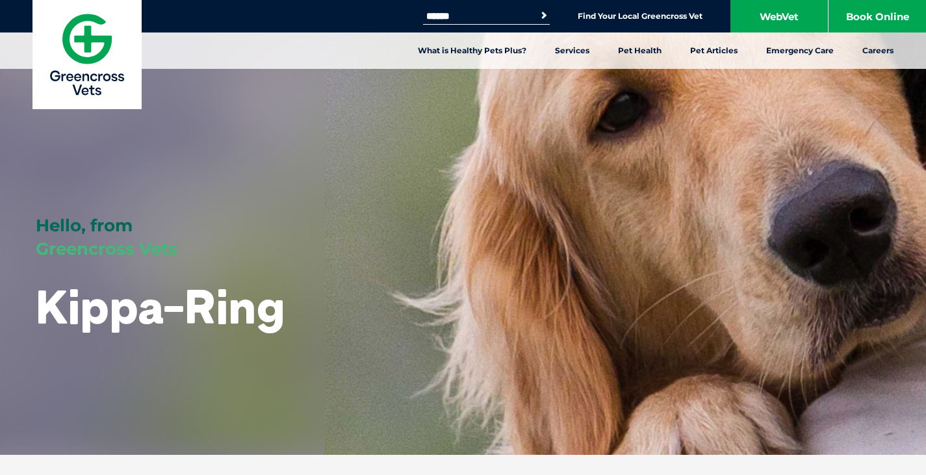
drag, startPoint x: 440, startPoint y: 0, endPoint x: 350, endPoint y: 98, distance: 132.9
click at [350, 98] on div "Hello, from Greencross Vets Kippa-Ring" at bounding box center [463, 227] width 926 height 455
